Goal: Information Seeking & Learning: Understand process/instructions

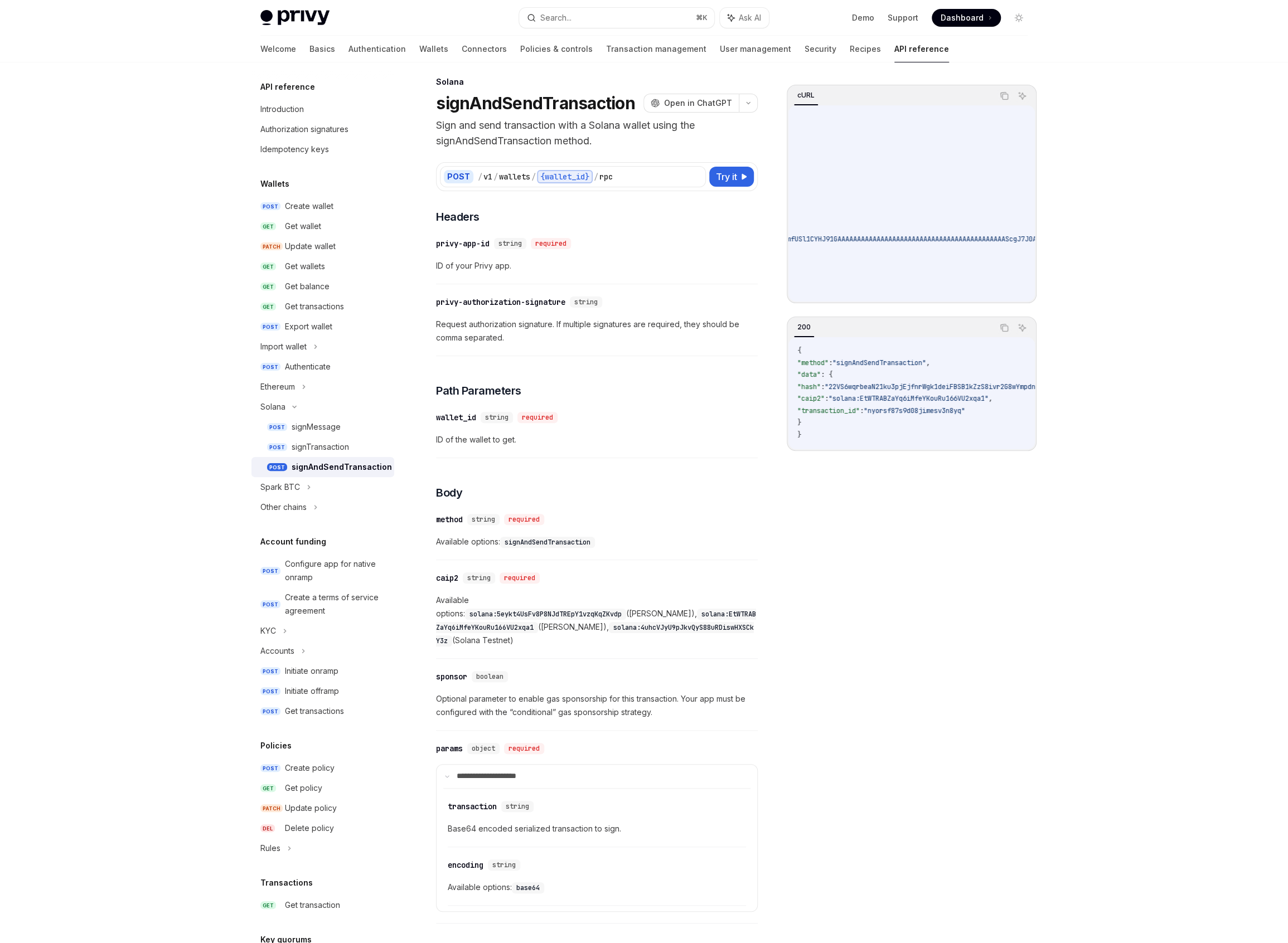
scroll to position [0, 1033]
drag, startPoint x: 878, startPoint y: 239, endPoint x: 1000, endPoint y: 235, distance: 122.1
click at [1000, 235] on span ""transaction": "AQAAAAAAAAAAAAAAAAAAAAAAAAAAAAAAAAAAAAAAAAAAAAAAAAAAAAAAAAAAAAA…" at bounding box center [411, 239] width 1194 height 9
copy span "AQAAAAAAAAAAAAAAAAAAAAAAAAAAAAAAAAAAAAAAAAAAAAAAAAAAAAAAAAAAAAAAAAAAAAAAAAAAAAA…"
click at [144, 544] on div "Privy Docs home page Search... ⌘ K Ask AI Demo Support Dashboard Dashboard Sear…" at bounding box center [644, 676] width 1288 height 1371
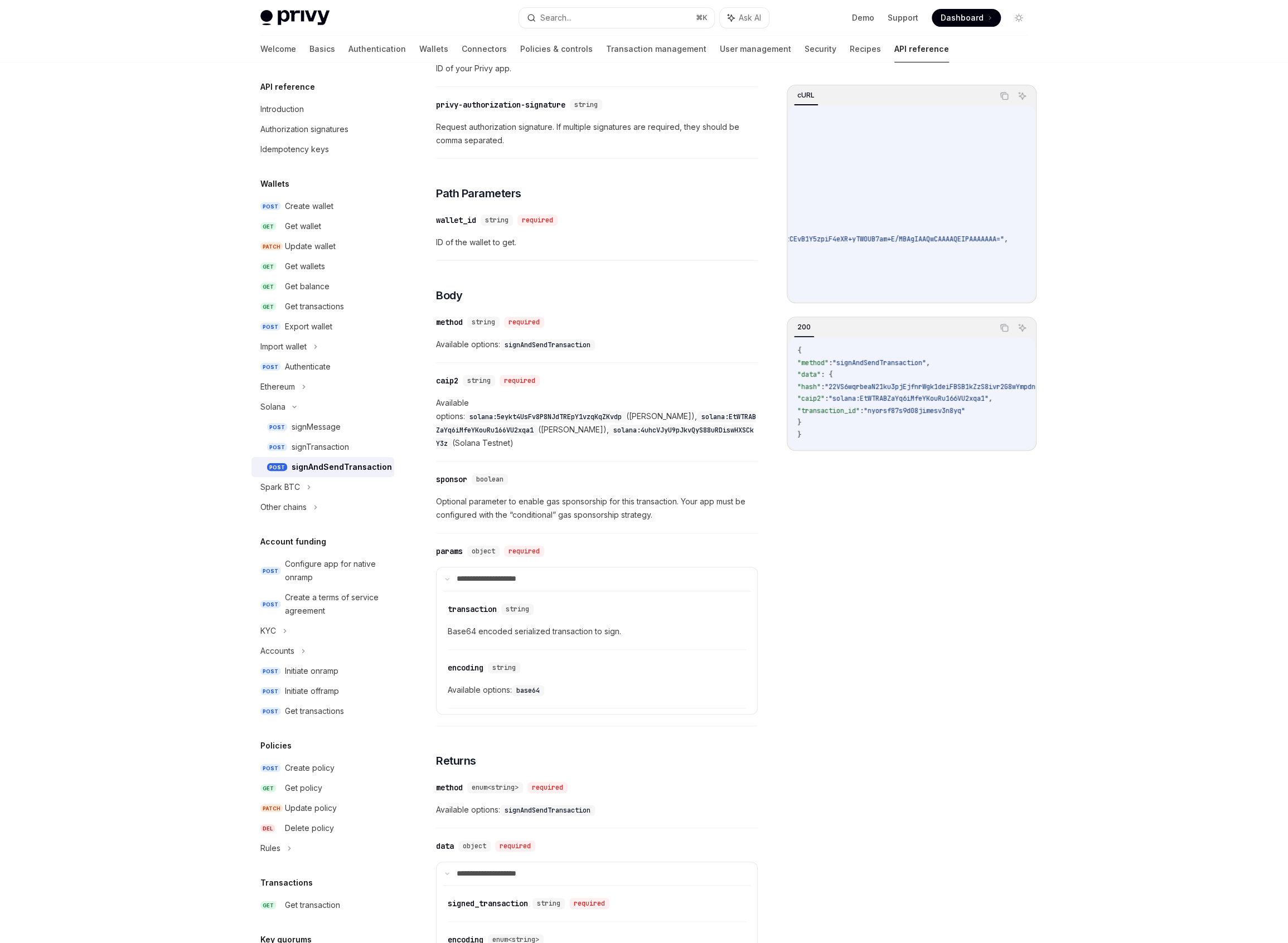
scroll to position [411, 0]
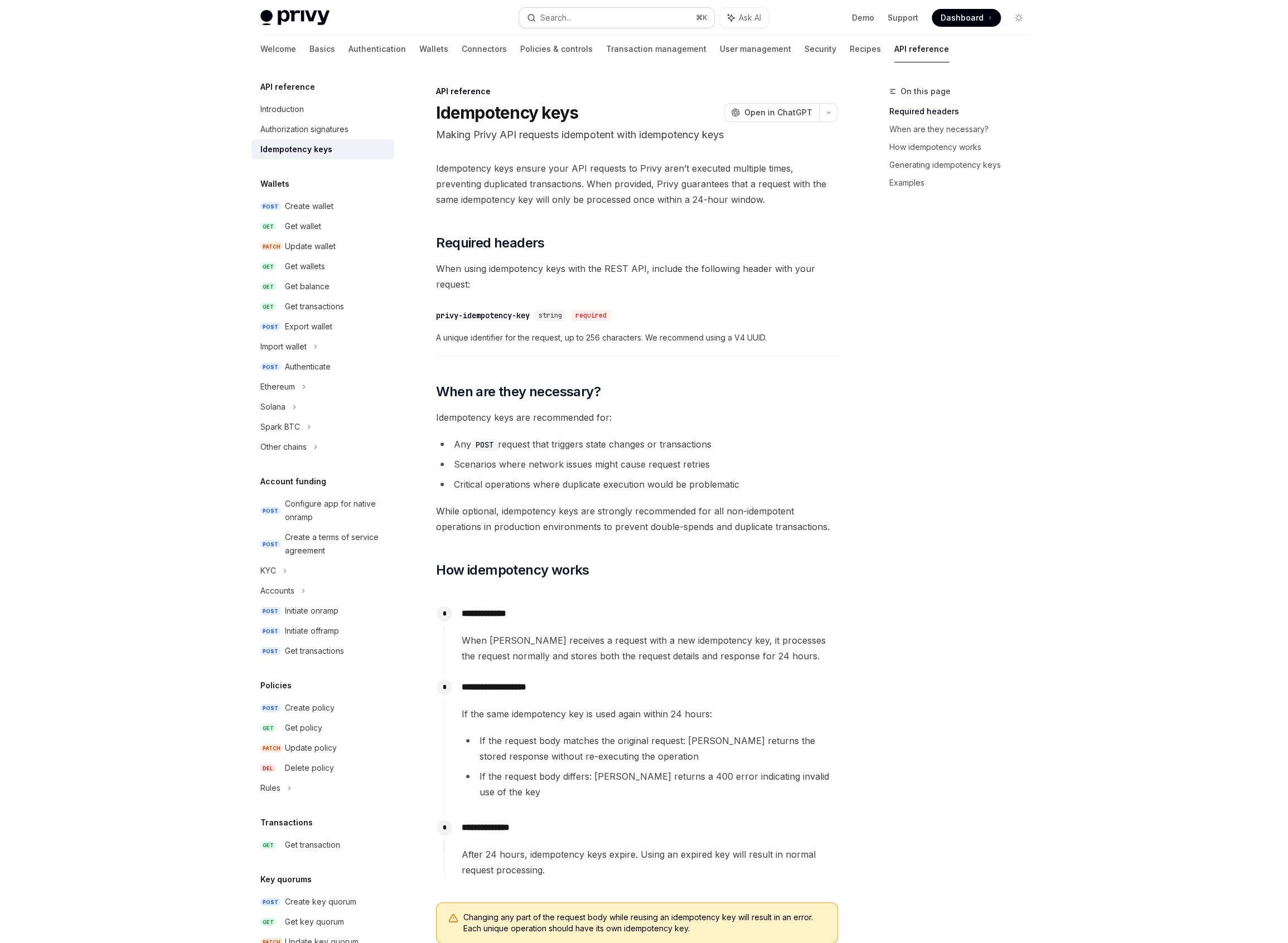
click at [591, 15] on button "Search... ⌘ K" at bounding box center [616, 18] width 195 height 20
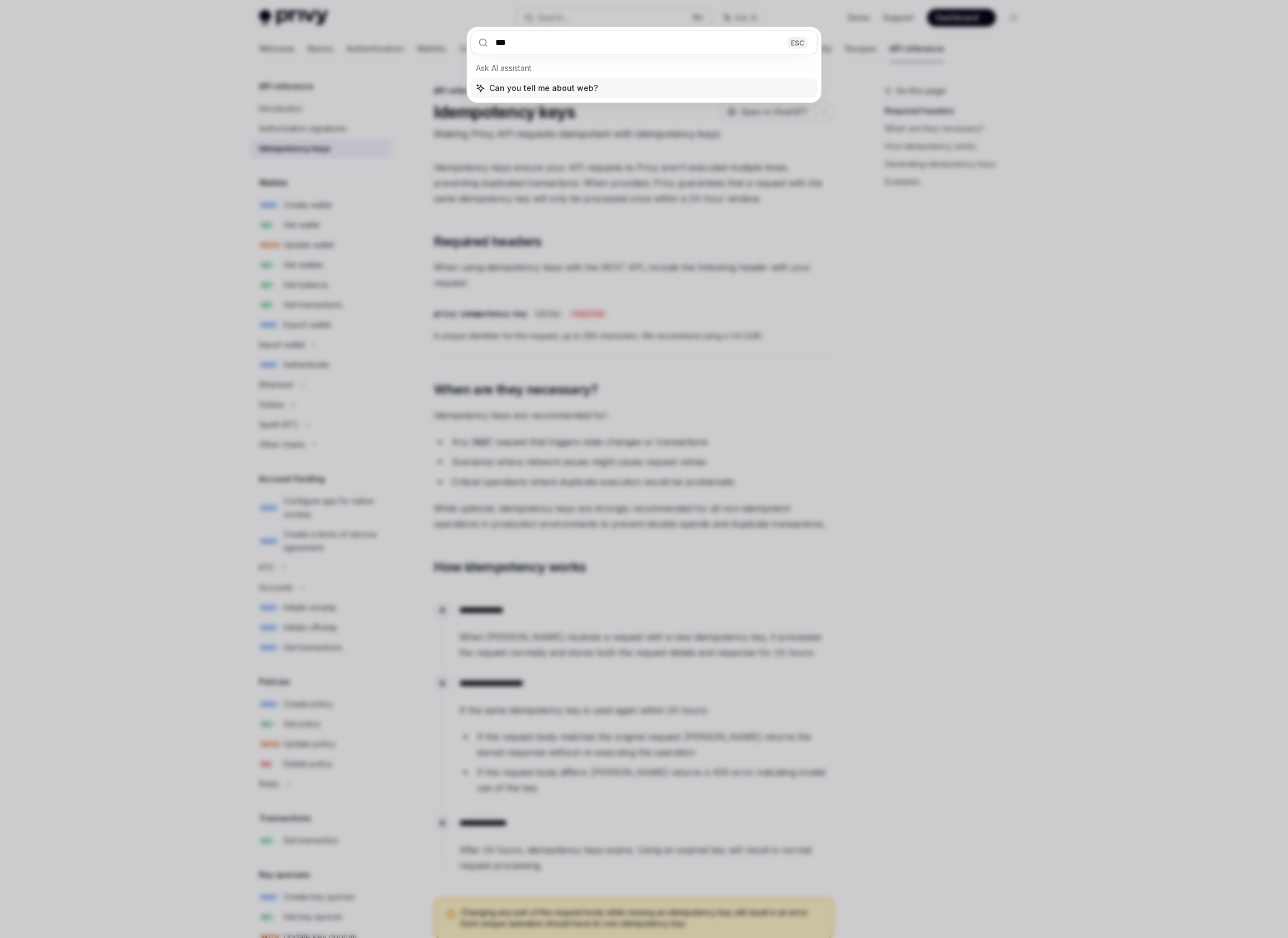
type input "****"
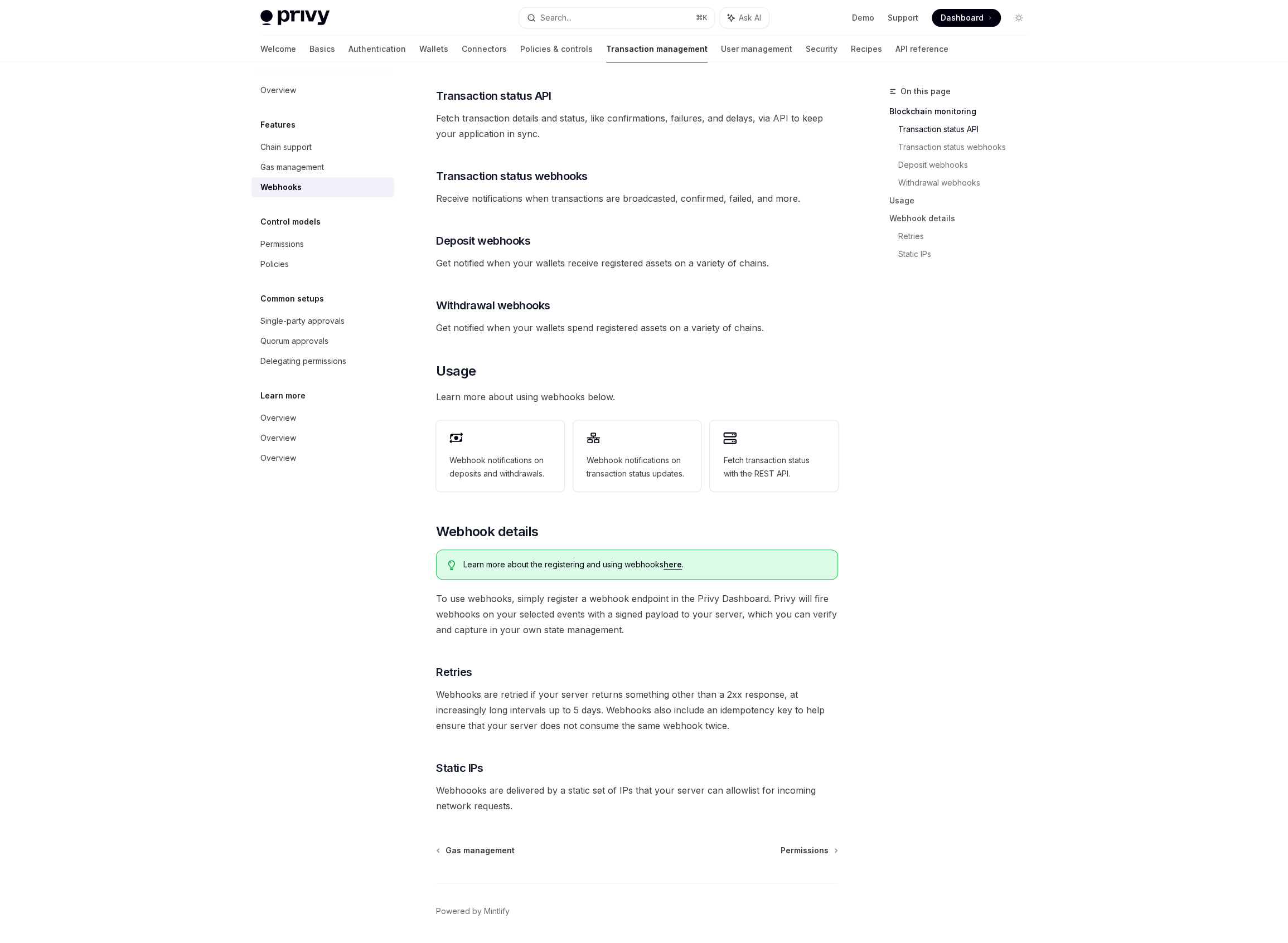
scroll to position [212, 0]
click at [639, 429] on div "Webhook notifications on transaction status updates." at bounding box center [637, 455] width 128 height 71
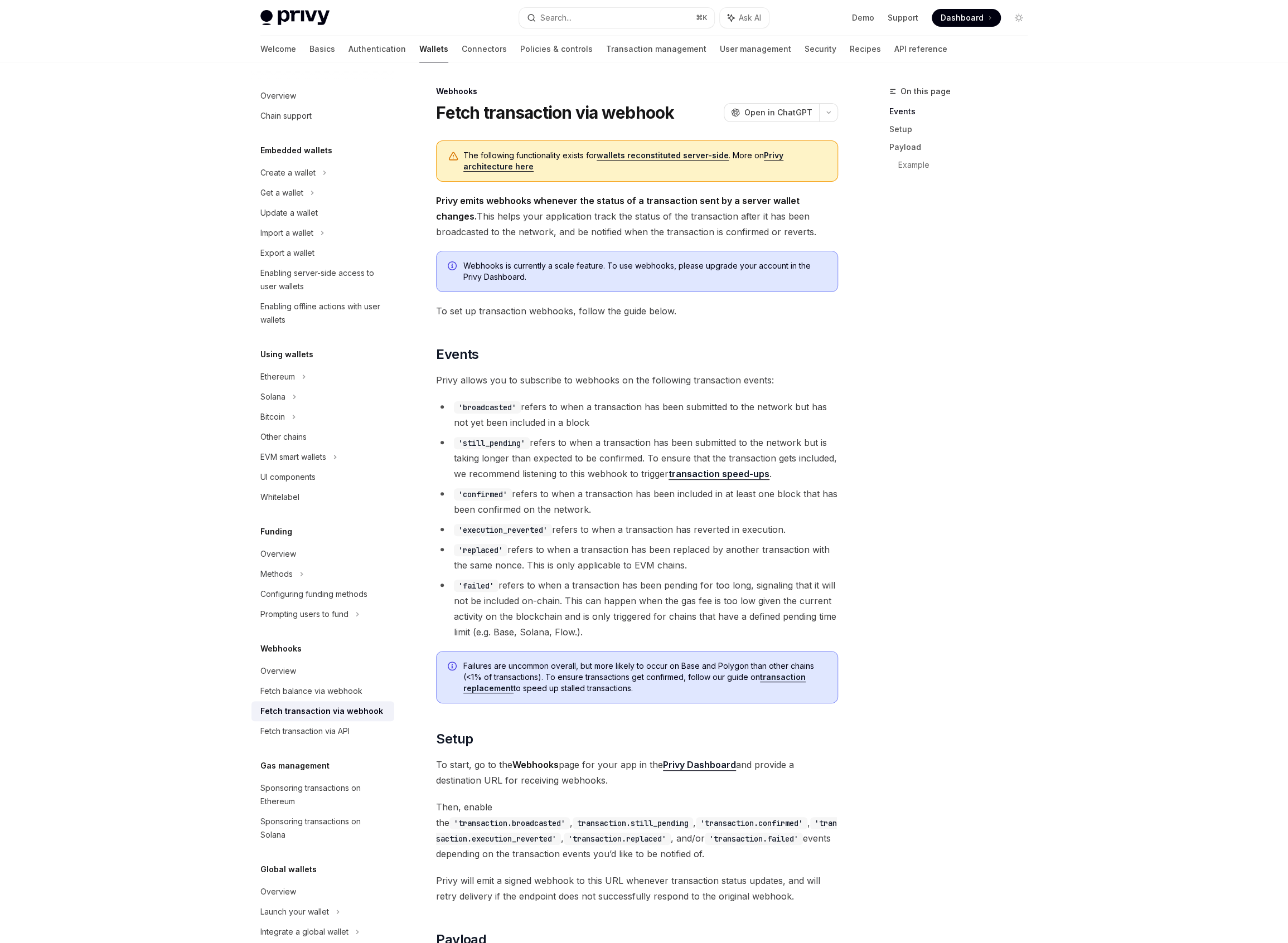
click at [672, 153] on link "wallets reconstituted server-side" at bounding box center [662, 155] width 132 height 10
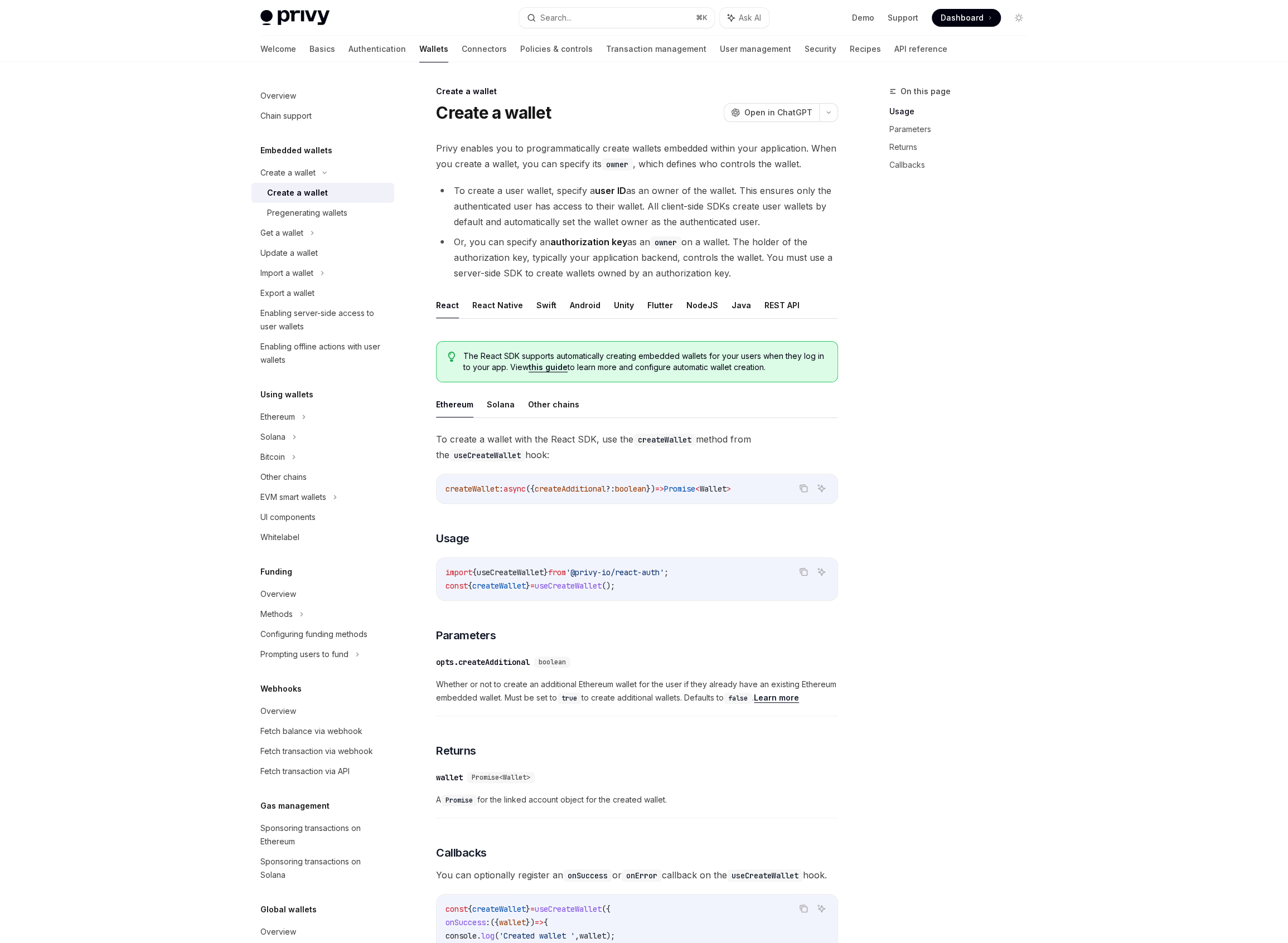
type textarea "*"
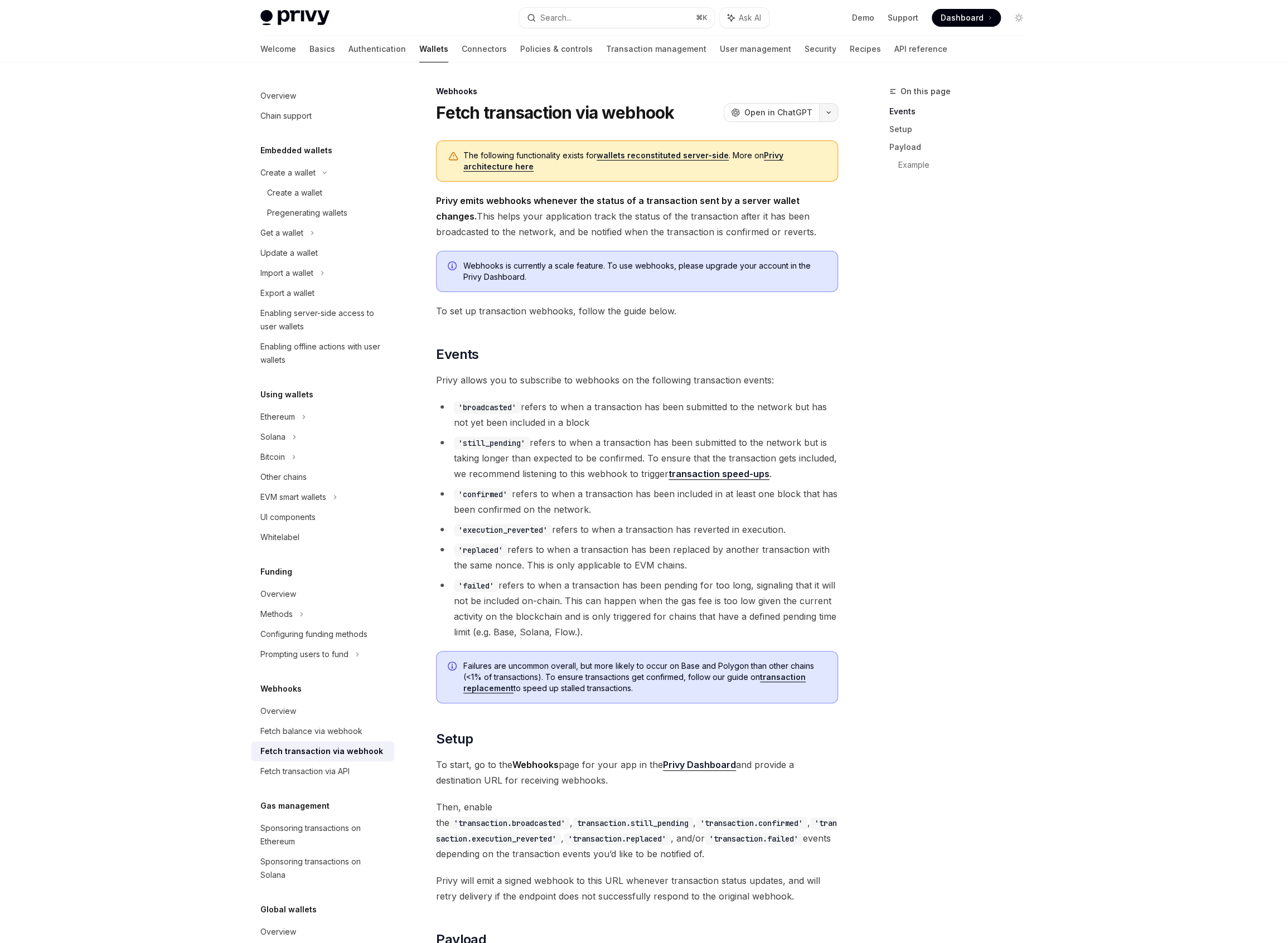
click at [832, 117] on button "button" at bounding box center [828, 113] width 19 height 19
click at [782, 187] on div "Copy page" at bounding box center [776, 188] width 109 height 11
click at [830, 116] on button "button" at bounding box center [828, 113] width 19 height 19
click at [766, 197] on div "Copy page as Markdown for LLMs" at bounding box center [776, 198] width 109 height 9
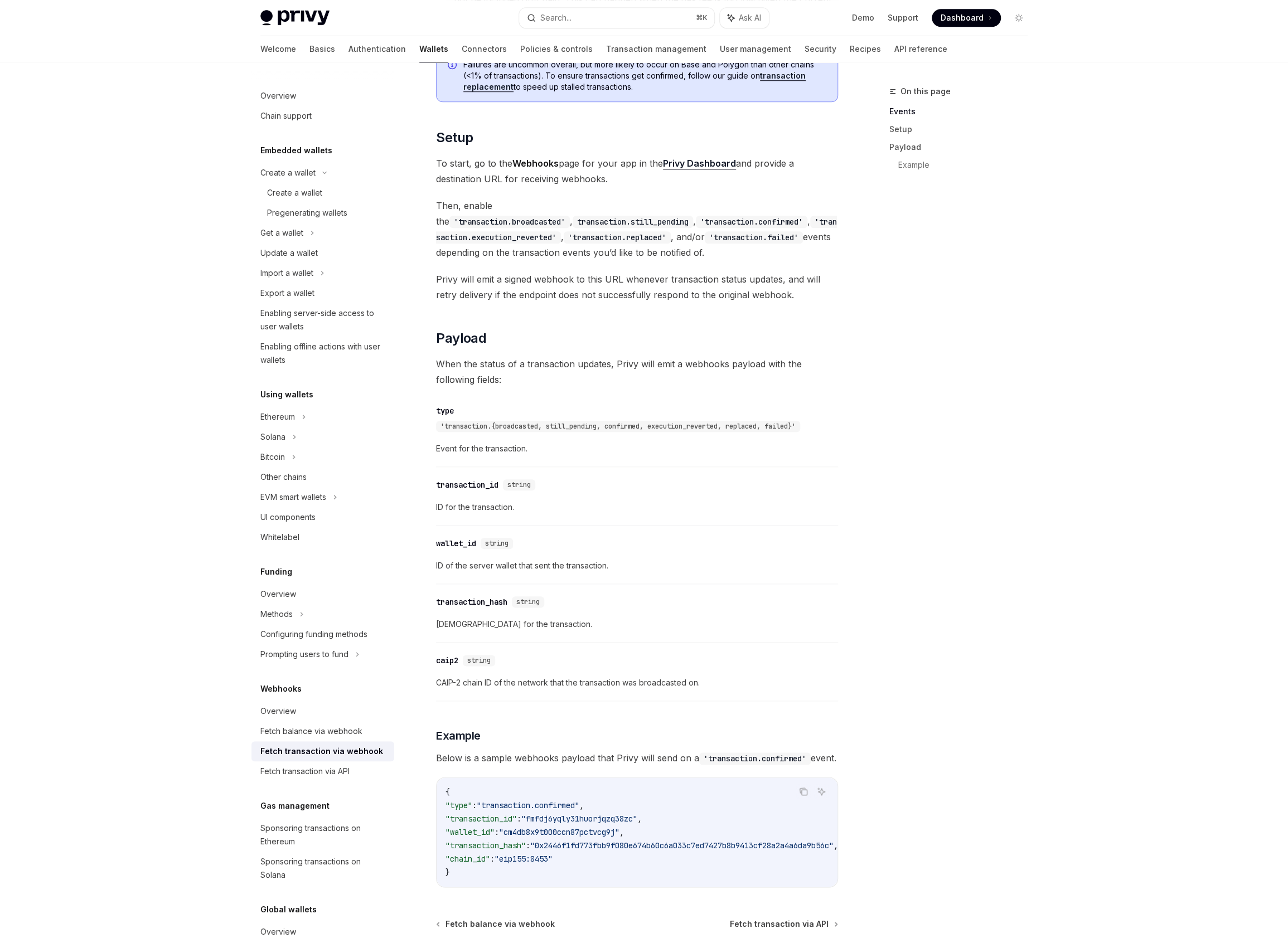
scroll to position [607, 0]
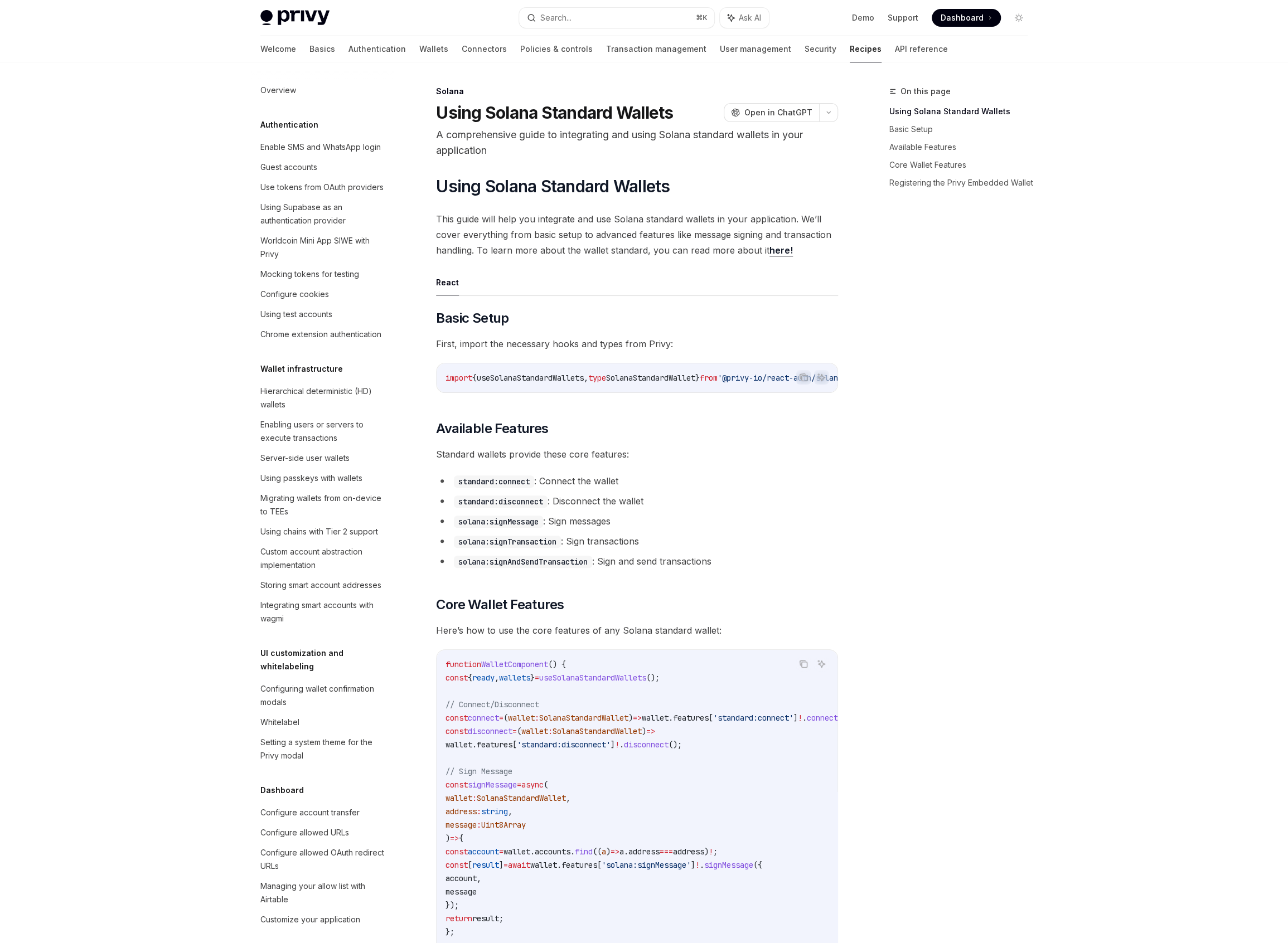
scroll to position [1223, 0]
